Goal: Transaction & Acquisition: Download file/media

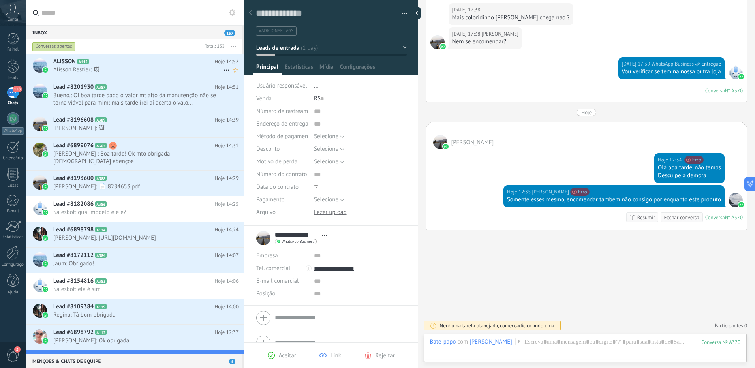
click at [131, 73] on span "Alisson Restier: 🖼" at bounding box center [138, 69] width 170 height 7
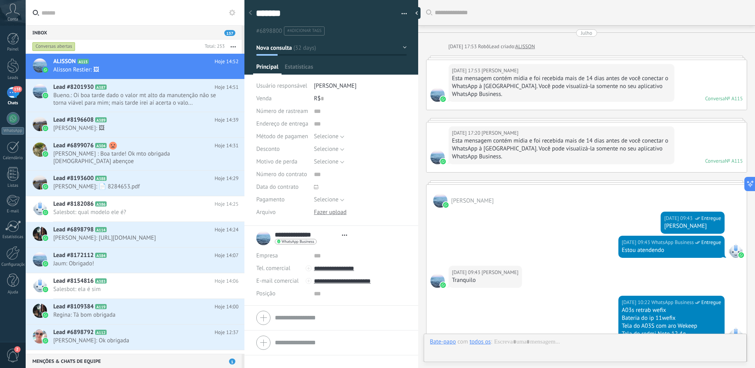
type textarea "*******"
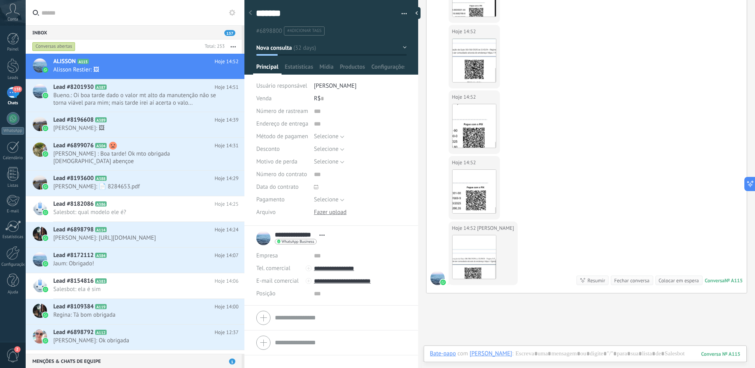
scroll to position [1714, 0]
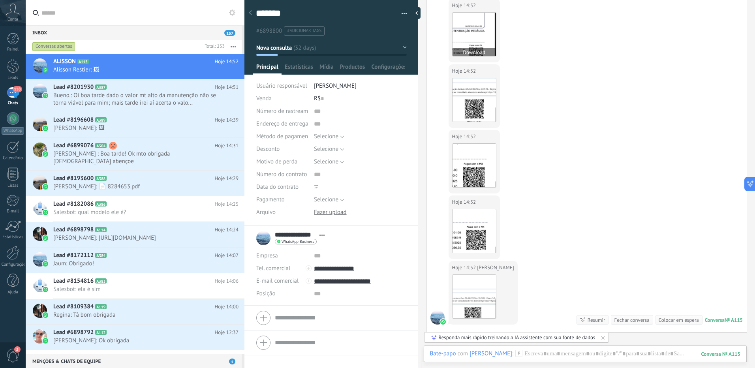
click at [486, 56] on button "Download" at bounding box center [473, 52] width 43 height 8
click at [478, 56] on img at bounding box center [473, 34] width 43 height 43
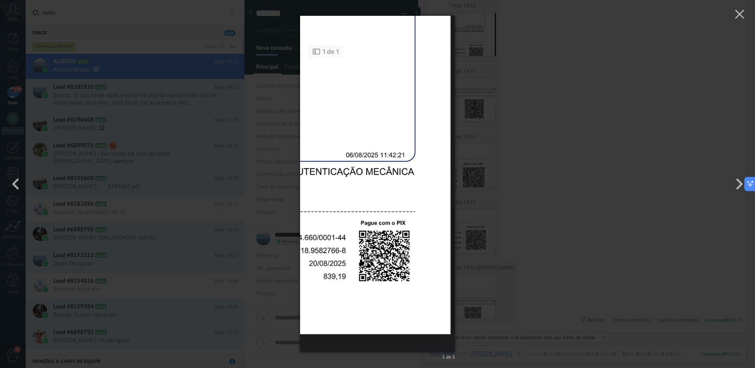
click at [395, 265] on img at bounding box center [377, 184] width 155 height 368
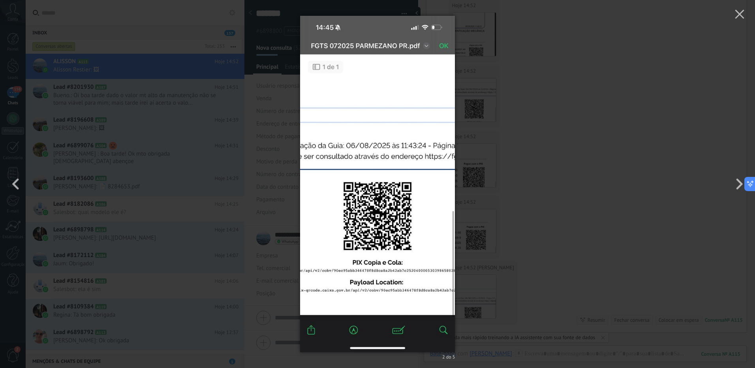
click at [388, 216] on img at bounding box center [377, 184] width 155 height 368
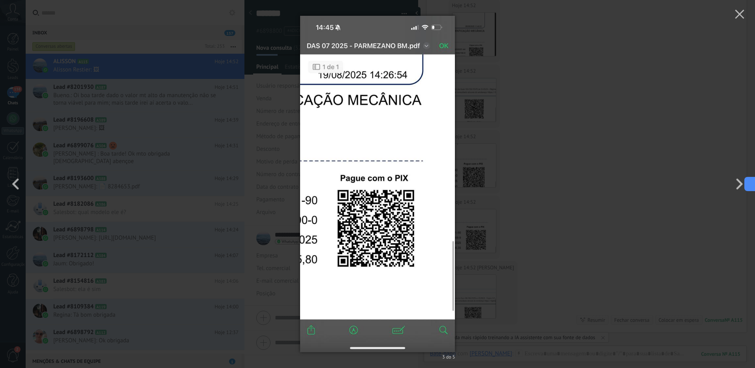
click at [388, 216] on img at bounding box center [377, 184] width 155 height 368
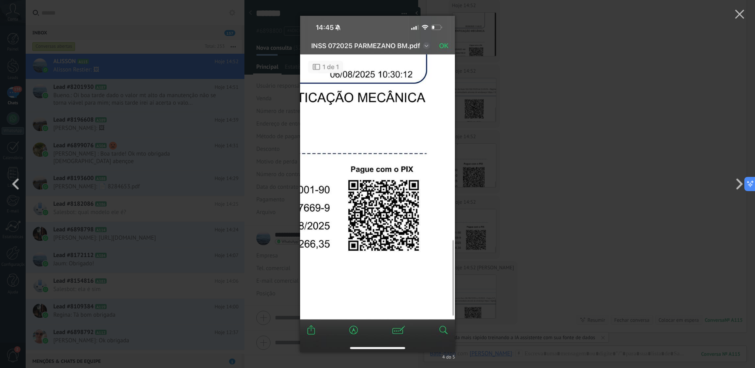
click at [340, 266] on img at bounding box center [377, 184] width 155 height 368
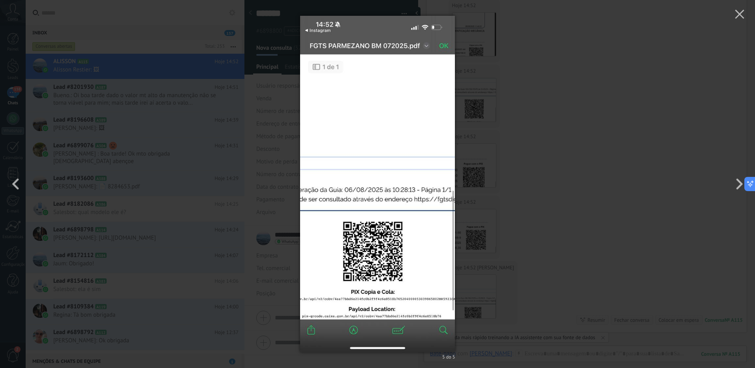
click at [426, 223] on img at bounding box center [377, 184] width 155 height 368
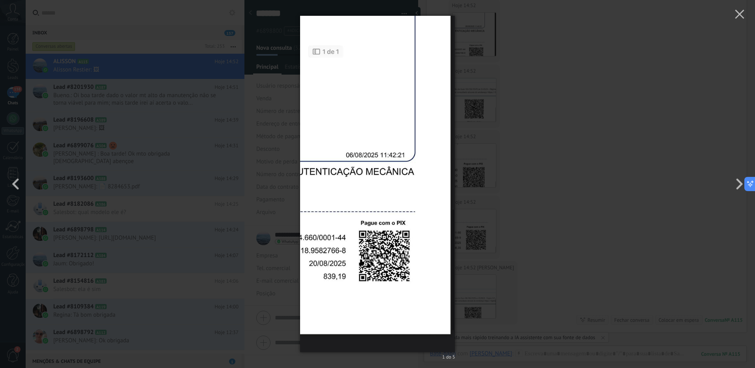
click at [426, 223] on img at bounding box center [377, 184] width 155 height 368
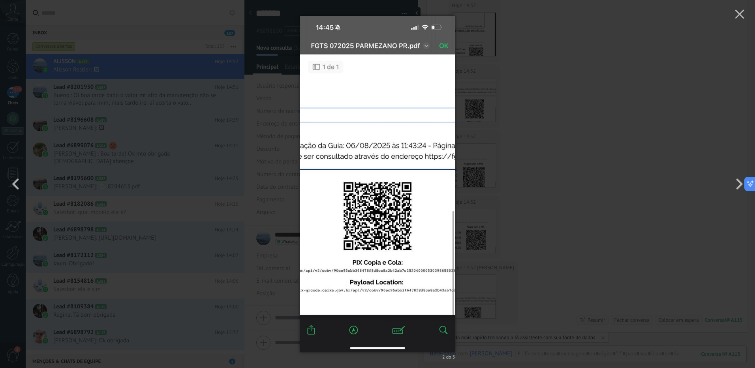
click at [426, 223] on img at bounding box center [377, 184] width 155 height 368
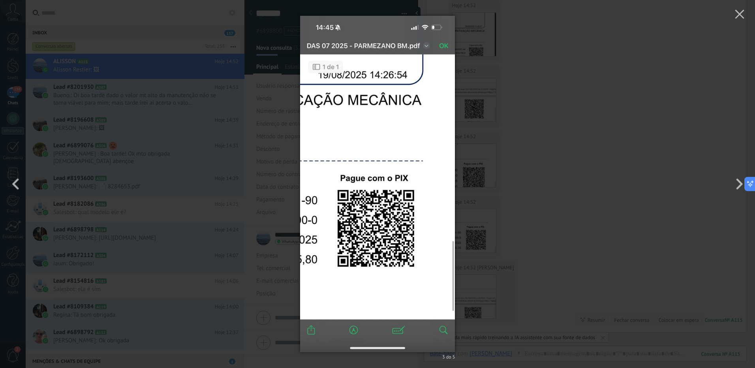
click at [528, 217] on div "3 do 5" at bounding box center [377, 184] width 755 height 368
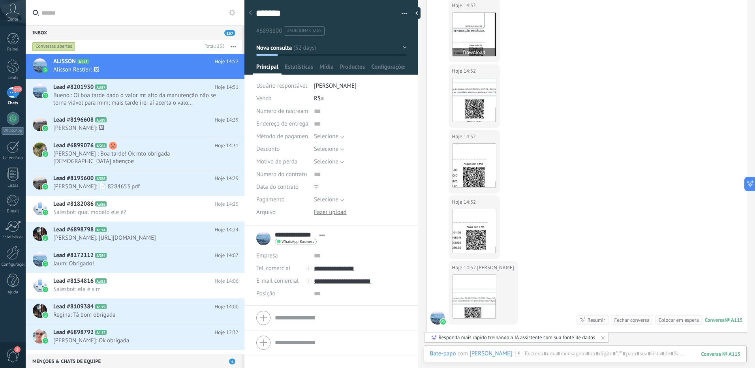
click at [476, 56] on img at bounding box center [473, 34] width 43 height 43
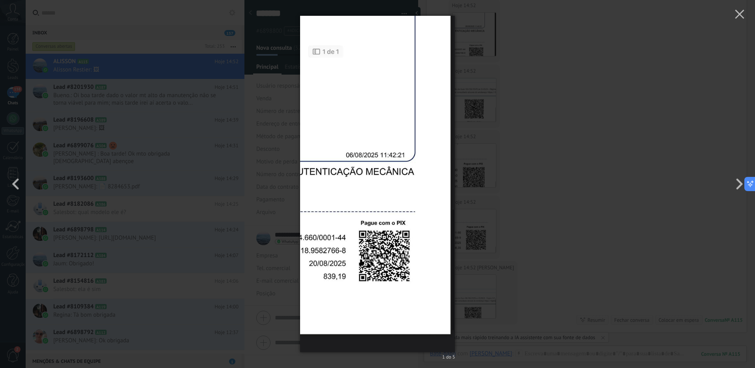
click at [627, 183] on div "1 do 5" at bounding box center [377, 184] width 755 height 368
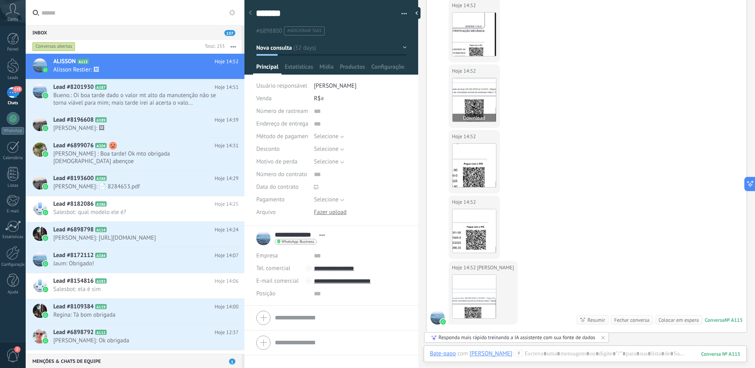
click at [475, 122] on img at bounding box center [473, 99] width 43 height 43
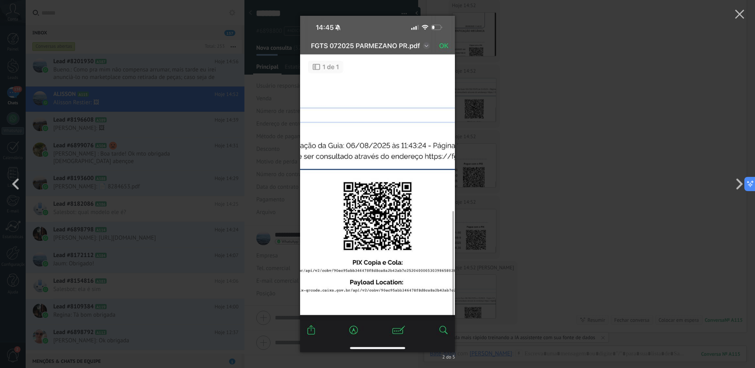
click at [418, 220] on img at bounding box center [377, 184] width 155 height 368
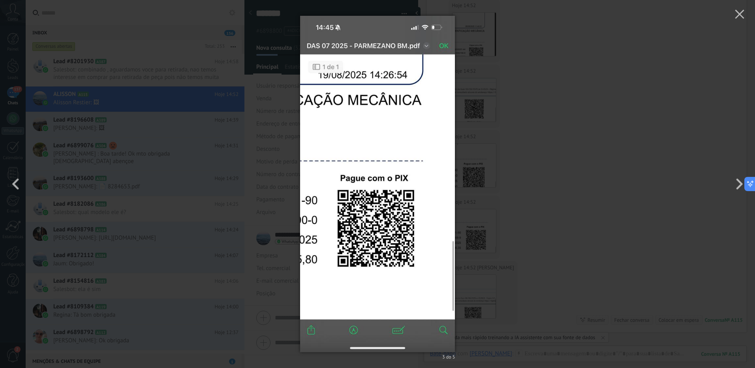
click at [527, 177] on div "3 do 5" at bounding box center [377, 184] width 755 height 368
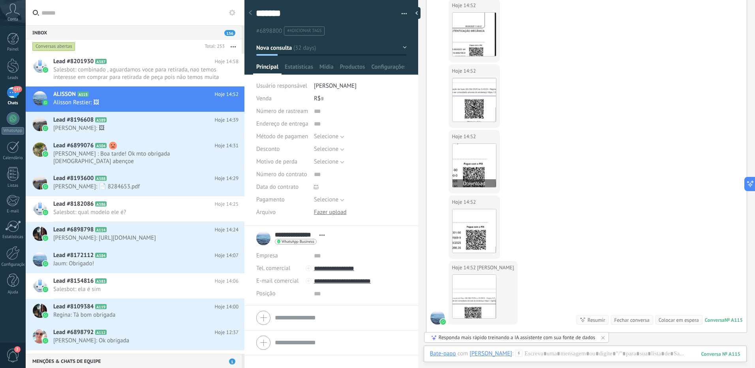
click at [474, 187] on img at bounding box center [473, 165] width 43 height 43
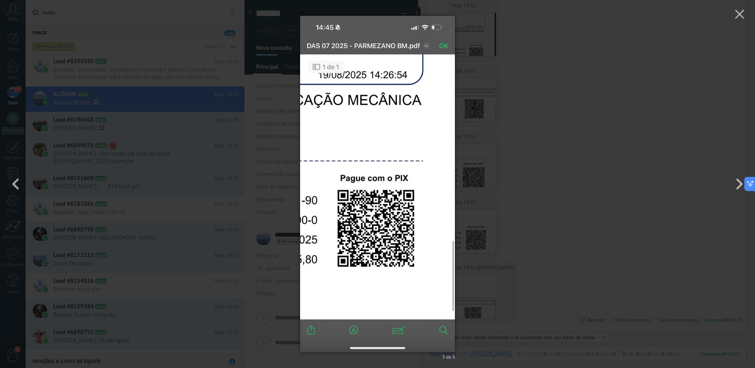
click at [539, 197] on div "3 do 5" at bounding box center [377, 184] width 755 height 368
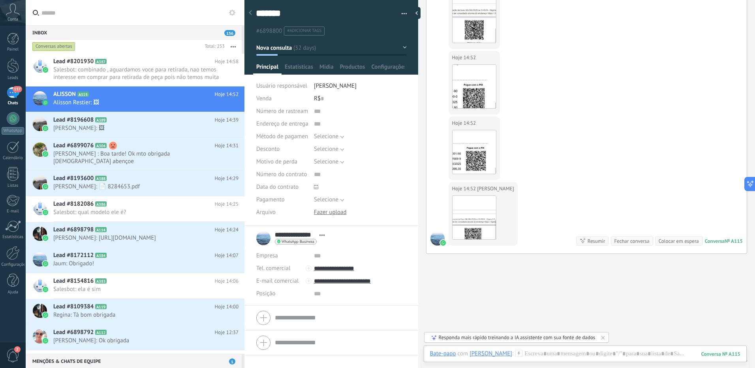
scroll to position [1832, 0]
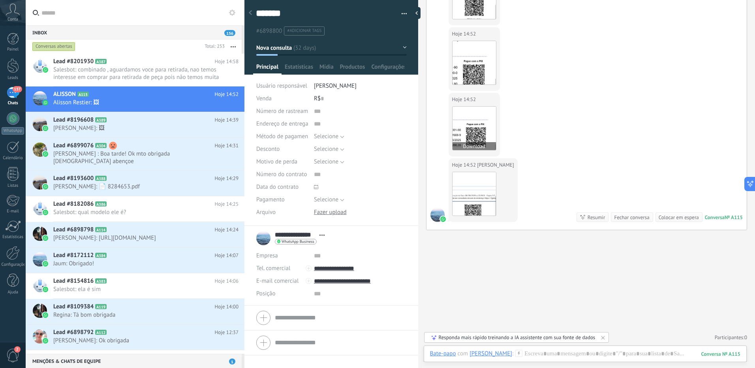
click at [473, 150] on img at bounding box center [473, 128] width 43 height 43
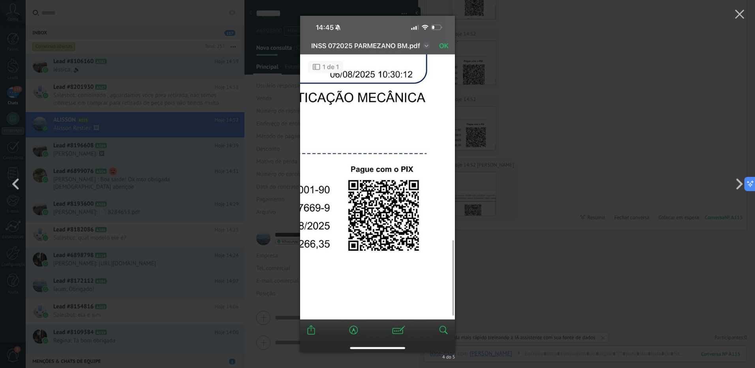
click at [530, 162] on div "4 do 5" at bounding box center [377, 184] width 755 height 368
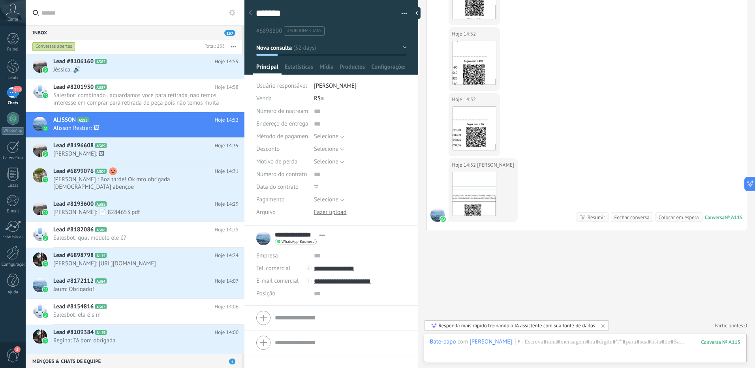
scroll to position [1872, 0]
click at [481, 191] on img at bounding box center [473, 193] width 43 height 43
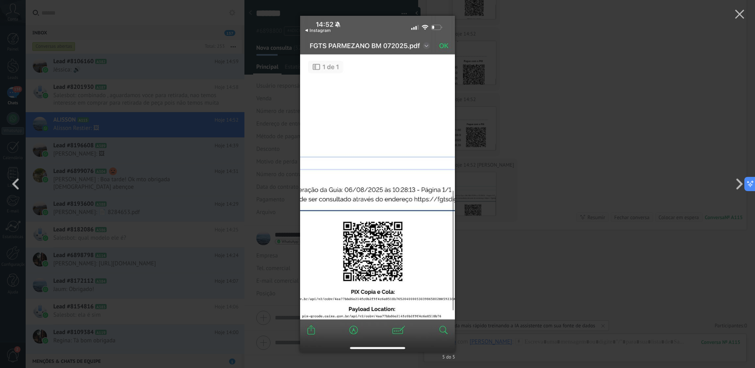
click at [569, 264] on div "5 do 5" at bounding box center [377, 184] width 755 height 368
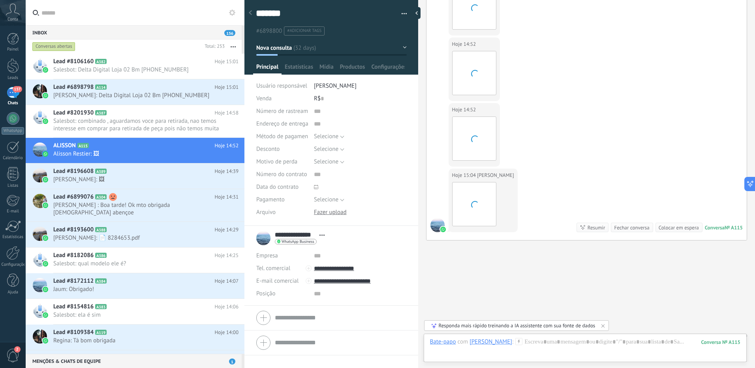
scroll to position [1937, 0]
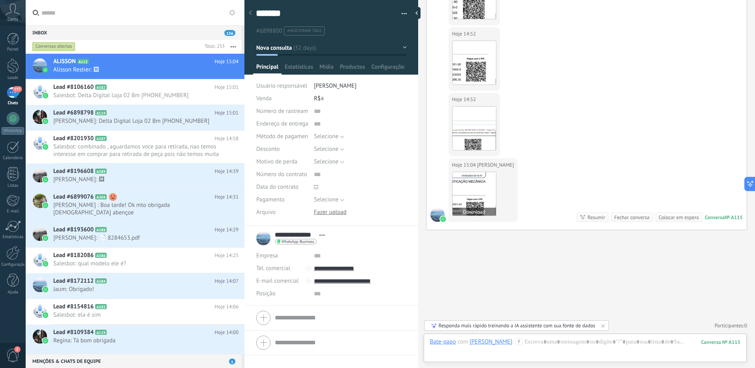
click at [483, 198] on img at bounding box center [473, 193] width 43 height 43
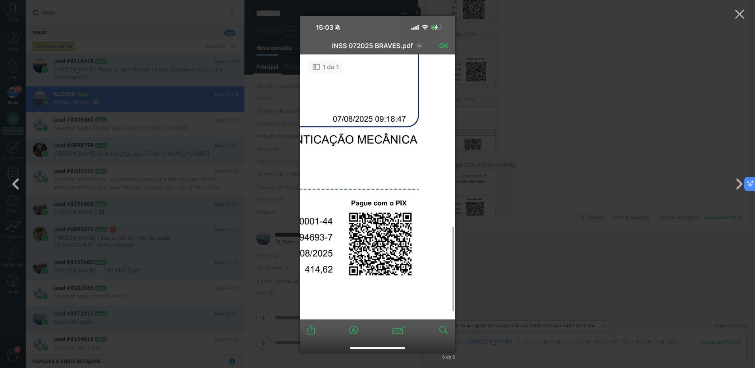
click at [539, 178] on div "6 do 6" at bounding box center [377, 184] width 755 height 368
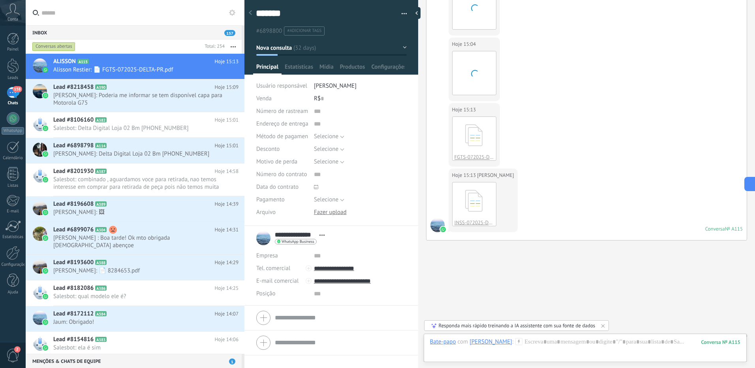
scroll to position [2068, 0]
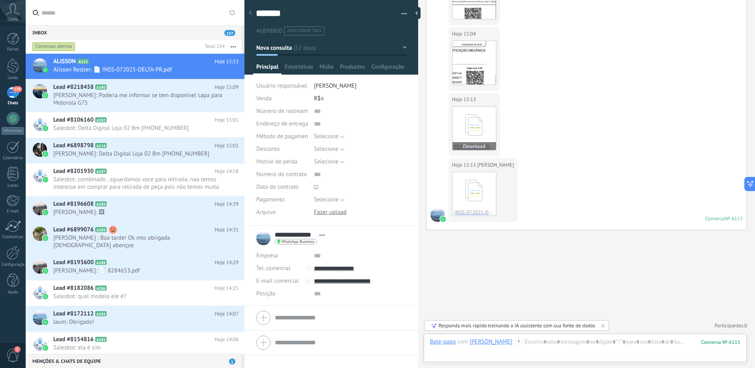
click at [480, 126] on icon at bounding box center [474, 125] width 31 height 33
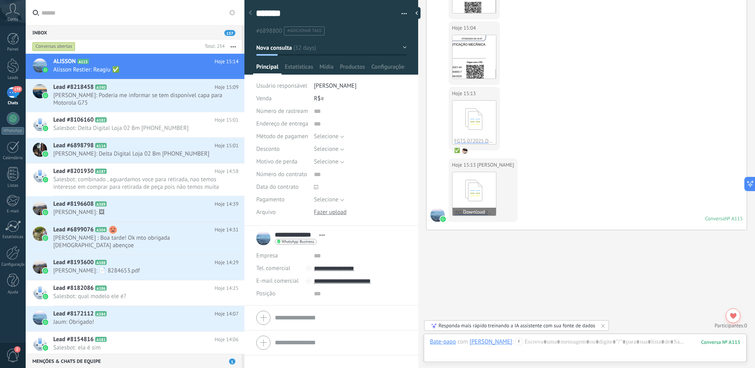
click at [481, 195] on icon at bounding box center [474, 190] width 31 height 33
